Goal: Task Accomplishment & Management: Complete application form

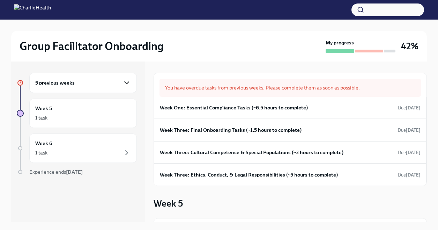
click at [125, 86] on icon "button" at bounding box center [127, 83] width 8 height 8
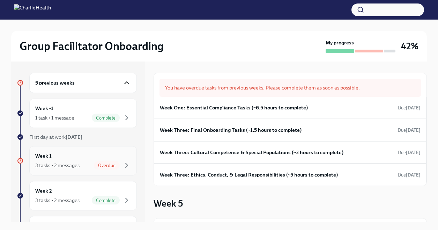
click at [101, 163] on span "Overdue" at bounding box center [107, 165] width 26 height 5
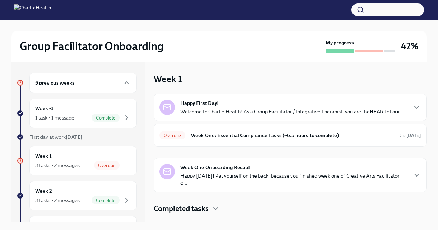
click at [281, 111] on p "Welcome to Charlie Health! As a Group Facilitator / Integrative Therapist, you …" at bounding box center [292, 111] width 223 height 7
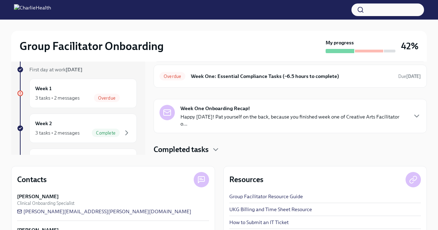
scroll to position [68, 0]
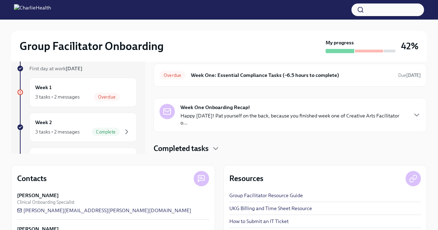
click at [273, 116] on div "Week One Onboarding Recap! Happy [DATE]! Pat yourself on the back, because you …" at bounding box center [294, 115] width 227 height 22
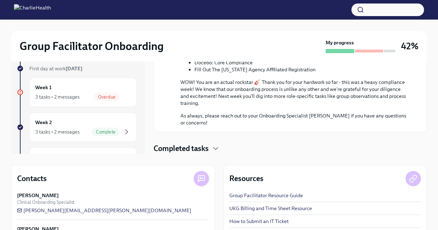
scroll to position [100, 0]
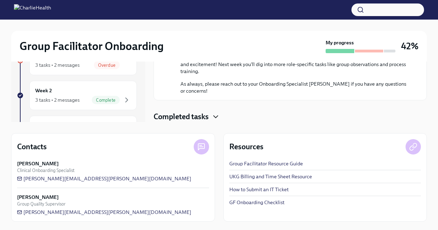
click at [218, 114] on icon "button" at bounding box center [216, 116] width 8 height 8
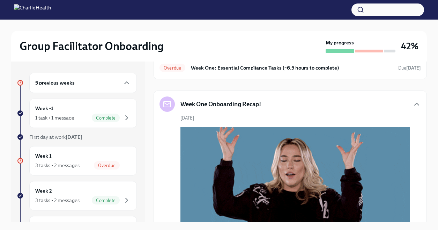
scroll to position [258, 0]
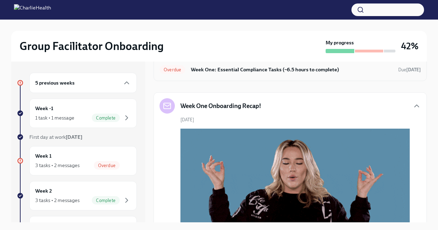
click at [257, 73] on h6 "Week One: Essential Compliance Tasks (~6.5 hours to complete)" at bounding box center [292, 70] width 202 height 8
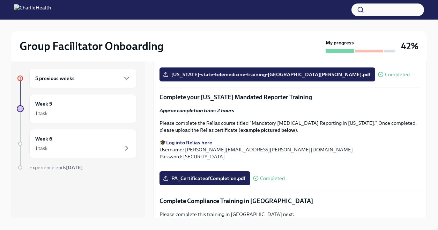
scroll to position [1046, 0]
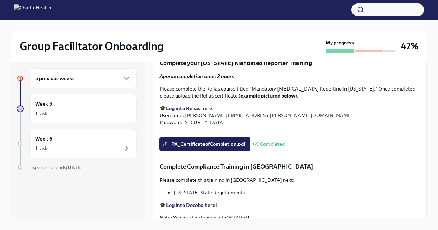
click at [114, 81] on div "5 previous weeks" at bounding box center [83, 78] width 96 height 8
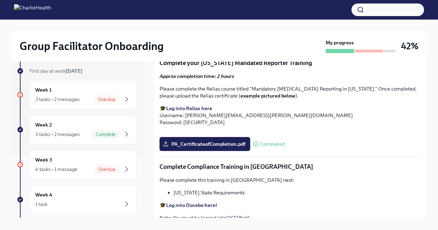
scroll to position [64, 0]
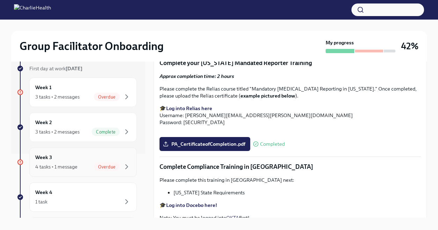
click at [87, 159] on div "Week 3 4 tasks • 1 message Overdue" at bounding box center [83, 161] width 96 height 17
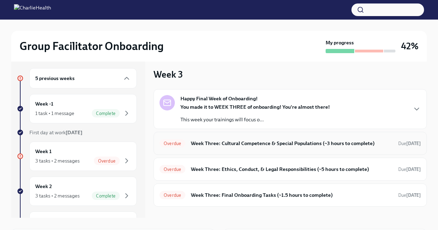
click at [245, 145] on h6 "Week Three: Cultural Competence & Special Populations (~3 hours to complete)" at bounding box center [292, 143] width 202 height 8
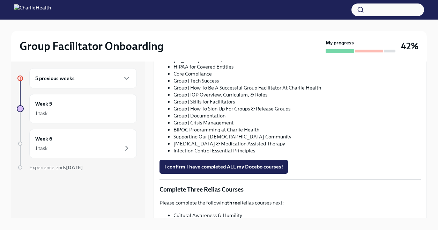
scroll to position [397, 0]
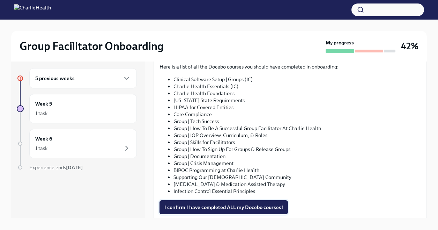
click at [209, 209] on span "I confirm I have completed ALL my Docebo courses!" at bounding box center [223, 207] width 119 height 7
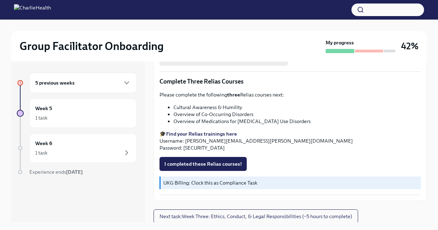
scroll to position [551, 0]
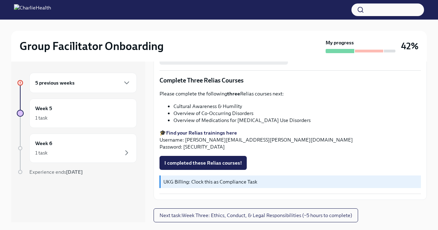
click at [212, 132] on strong "Find your Relias trainings here" at bounding box center [201, 133] width 71 height 6
